Goal: Task Accomplishment & Management: Use online tool/utility

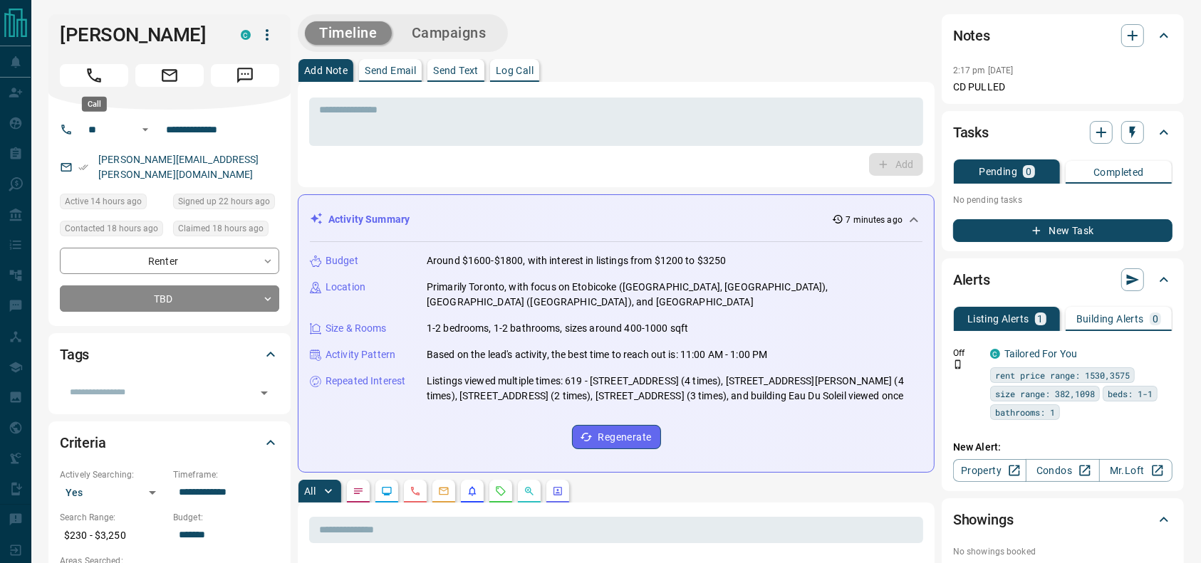
click at [117, 70] on button "Call" at bounding box center [94, 75] width 68 height 23
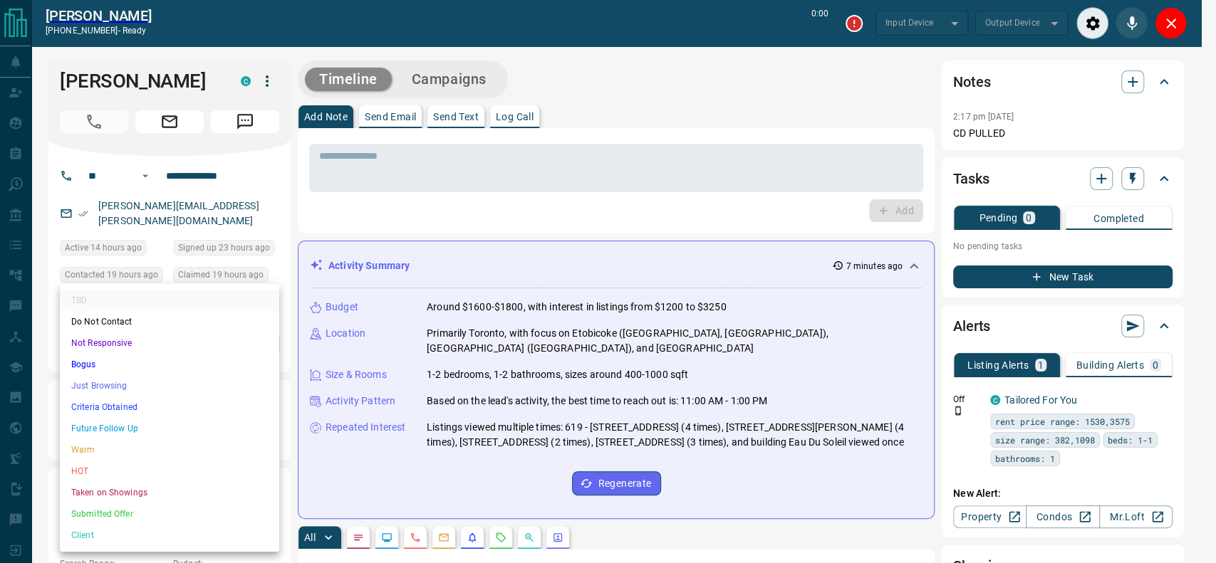
type input "*******"
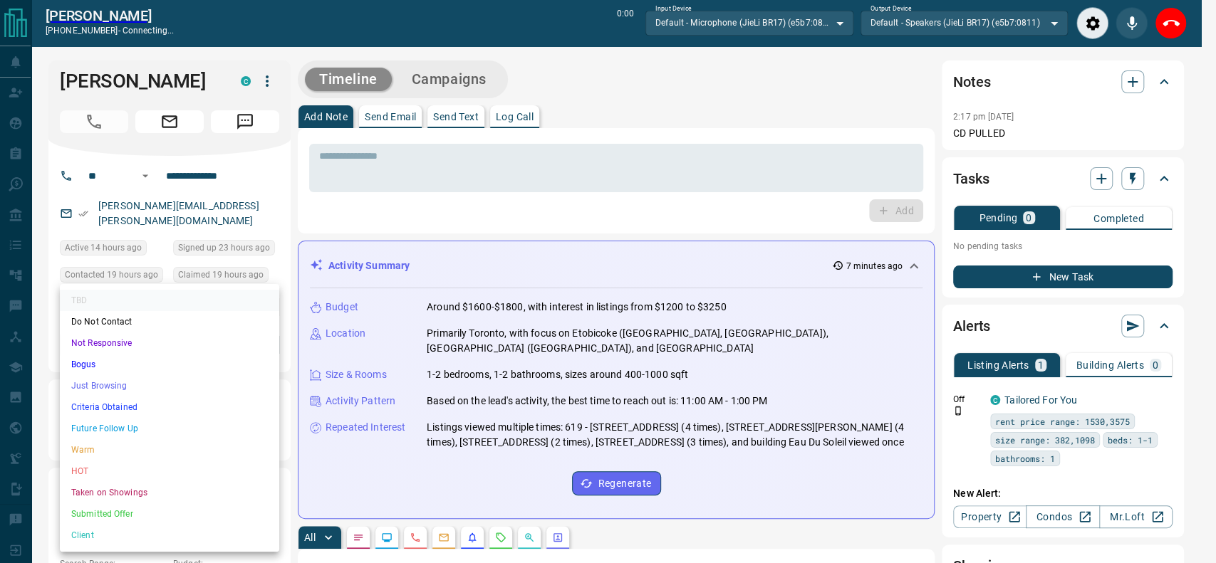
click at [165, 386] on li "Just Browsing" at bounding box center [169, 385] width 219 height 21
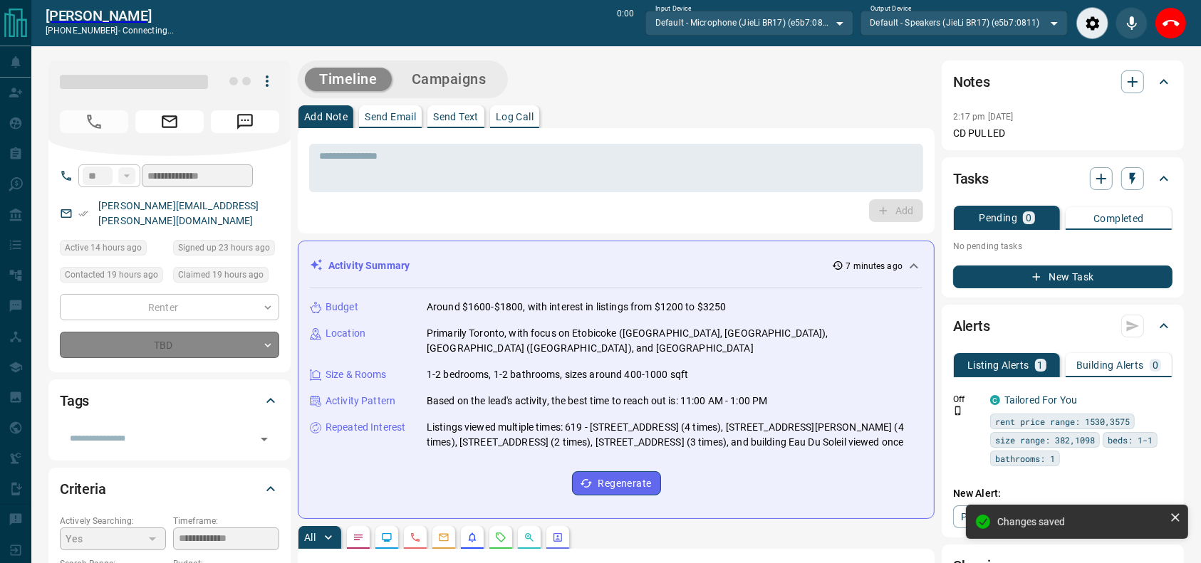
type input "*"
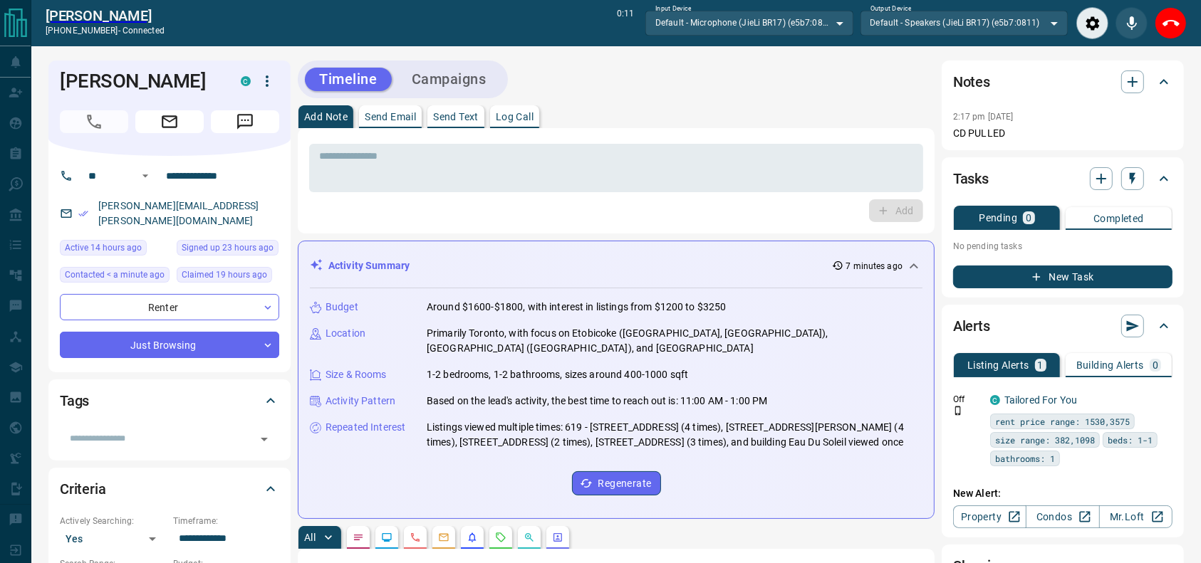
click at [746, 128] on div "* ​ Add" at bounding box center [616, 180] width 637 height 105
click at [1172, 19] on icon "End Call" at bounding box center [1170, 23] width 17 height 17
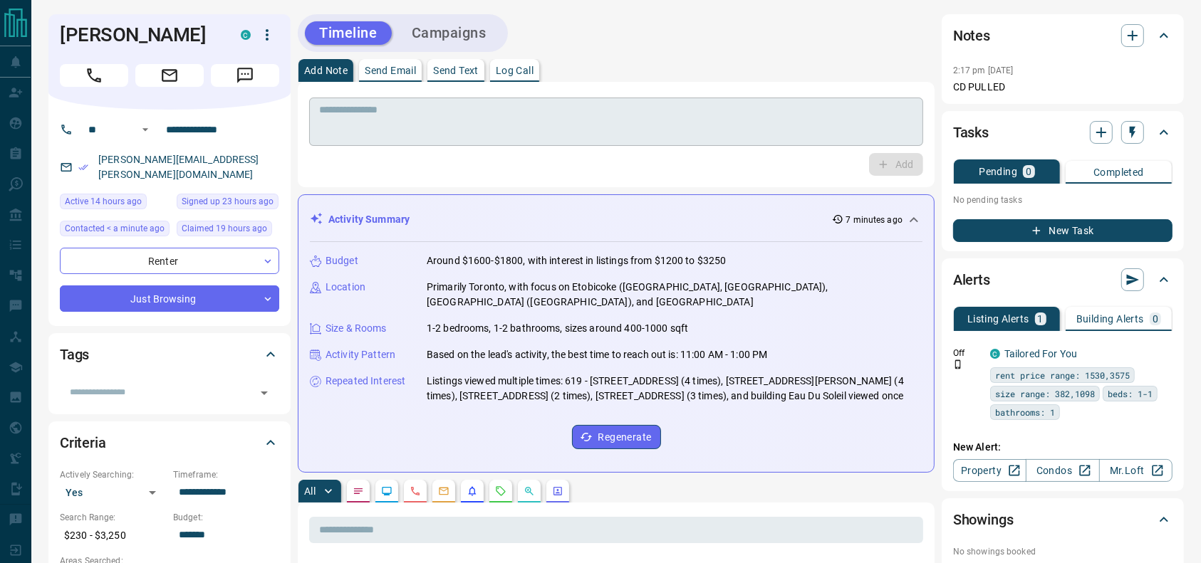
click at [864, 140] on textarea at bounding box center [616, 122] width 594 height 36
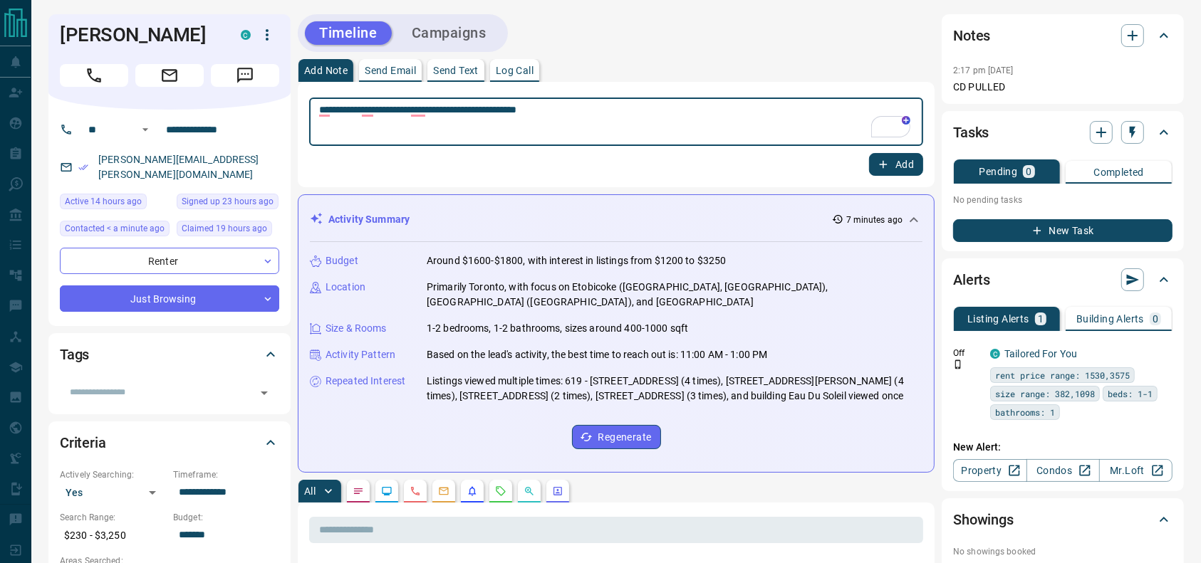
type textarea "**********"
click at [903, 166] on button "Add" at bounding box center [896, 164] width 54 height 23
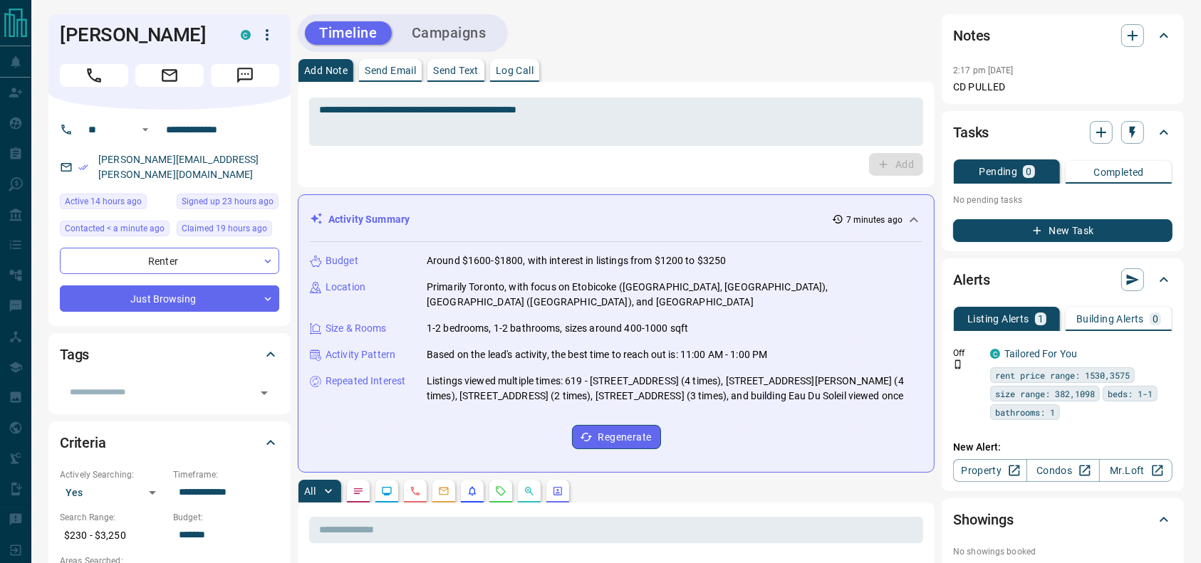
click at [460, 41] on button "Campaigns" at bounding box center [448, 33] width 103 height 24
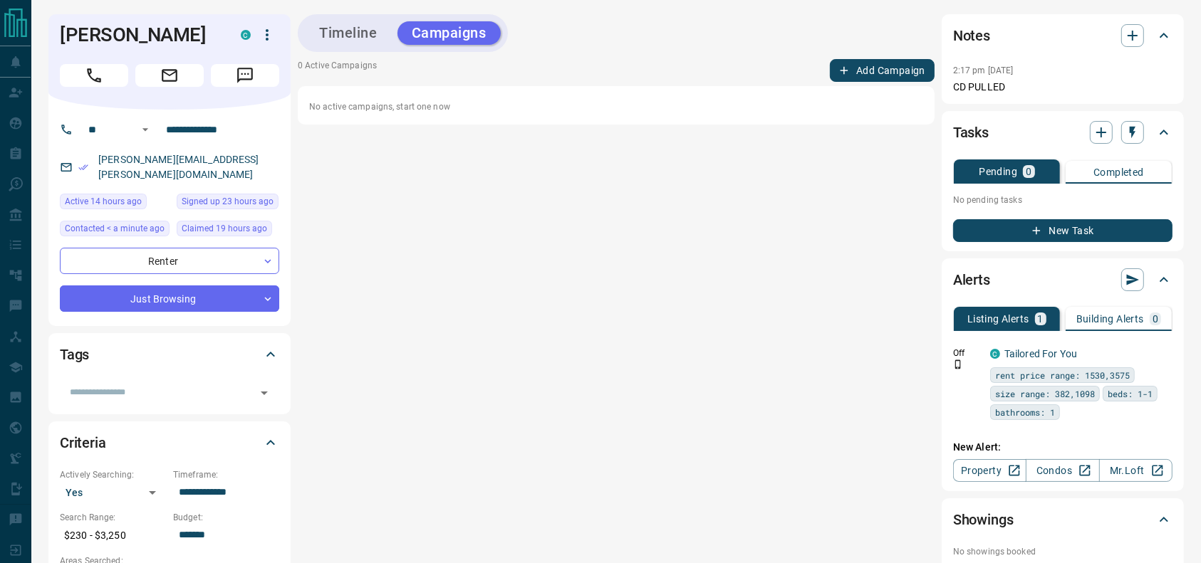
click at [843, 78] on button "Add Campaign" at bounding box center [882, 70] width 105 height 23
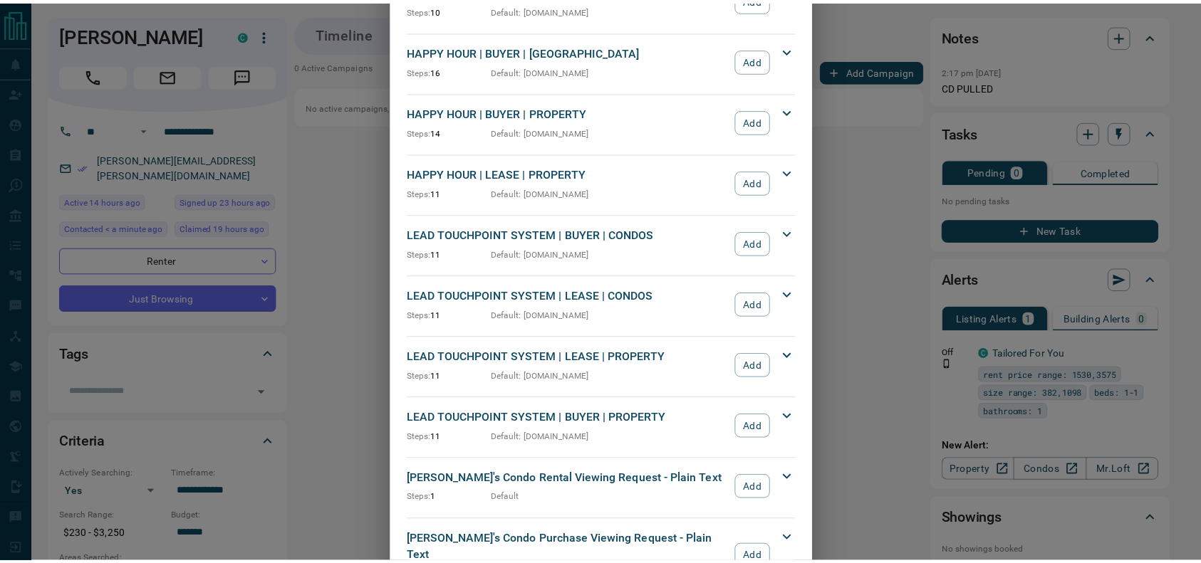
scroll to position [274, 0]
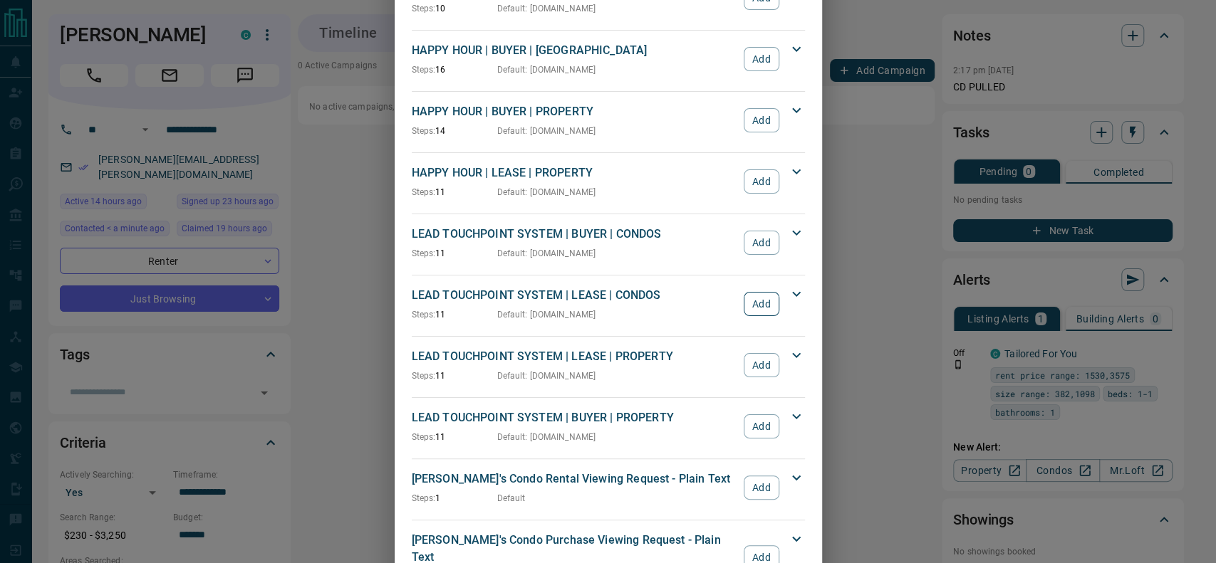
drag, startPoint x: 773, startPoint y: 298, endPoint x: 754, endPoint y: 299, distance: 18.6
click at [754, 299] on div "LEAD TOUCHPOINT SYSTEM | LEASE | CONDOS Steps: 11 Default : [DOMAIN_NAME] Add" at bounding box center [600, 304] width 376 height 34
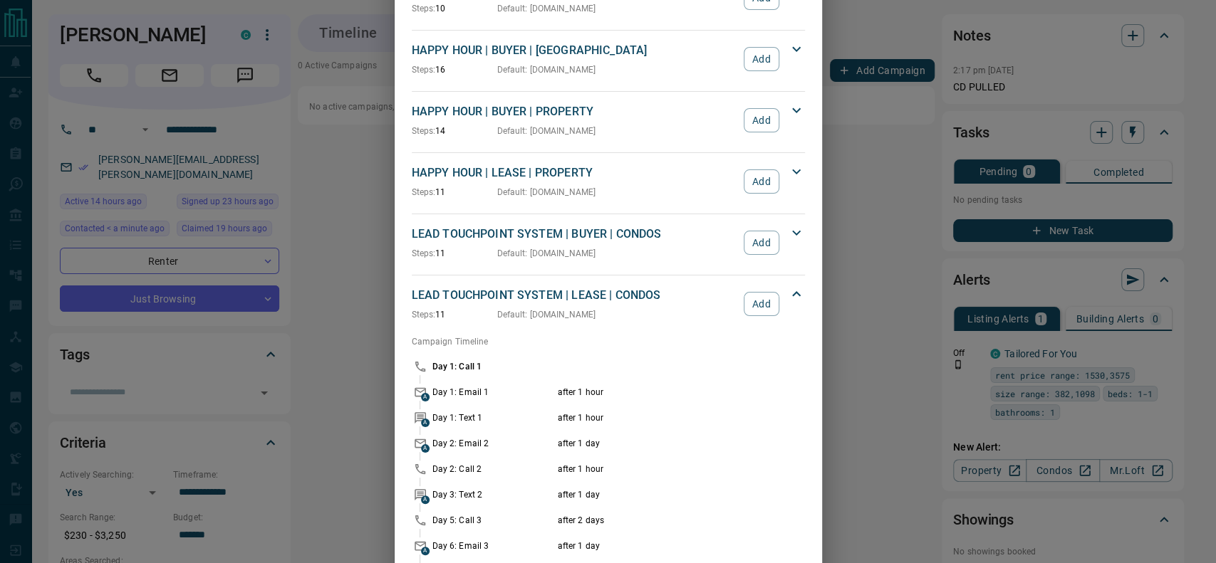
click at [764, 305] on button "Add" at bounding box center [761, 304] width 35 height 24
